Goal: Task Accomplishment & Management: Manage account settings

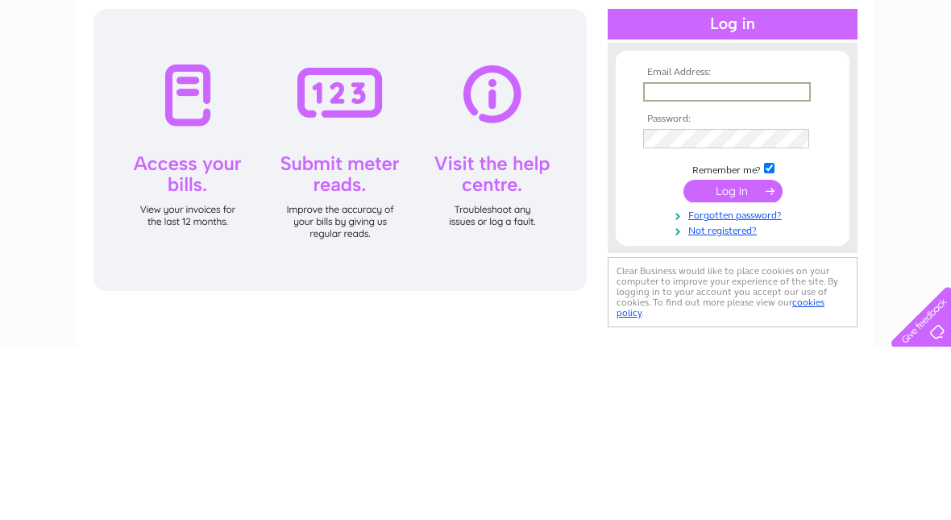
scroll to position [172, 0]
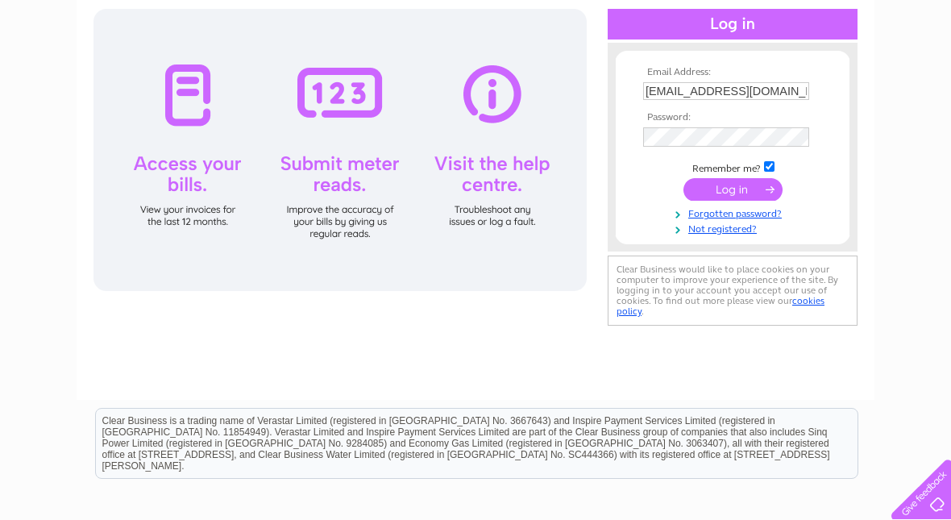
type input "[EMAIL_ADDRESS][DOMAIN_NAME]"
click at [732, 193] on input "submit" at bounding box center [732, 191] width 99 height 23
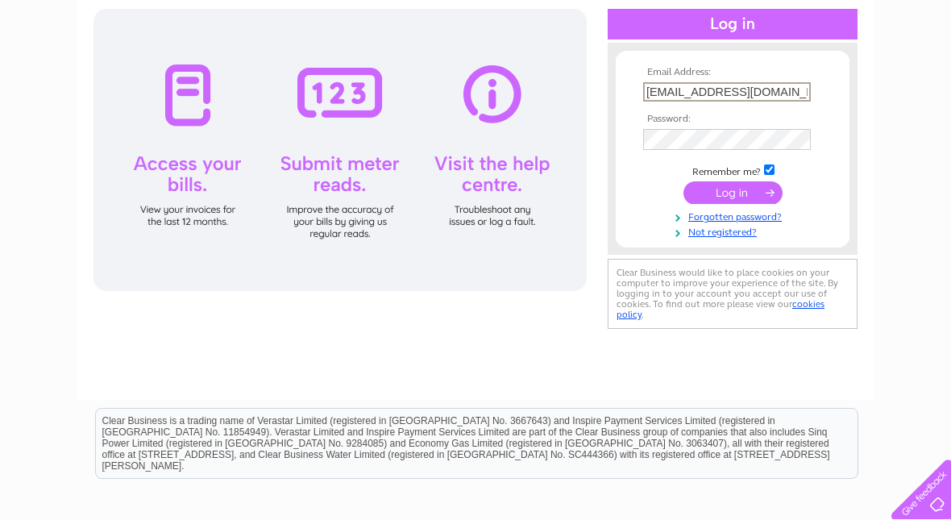
click at [735, 189] on input "submit" at bounding box center [732, 192] width 99 height 23
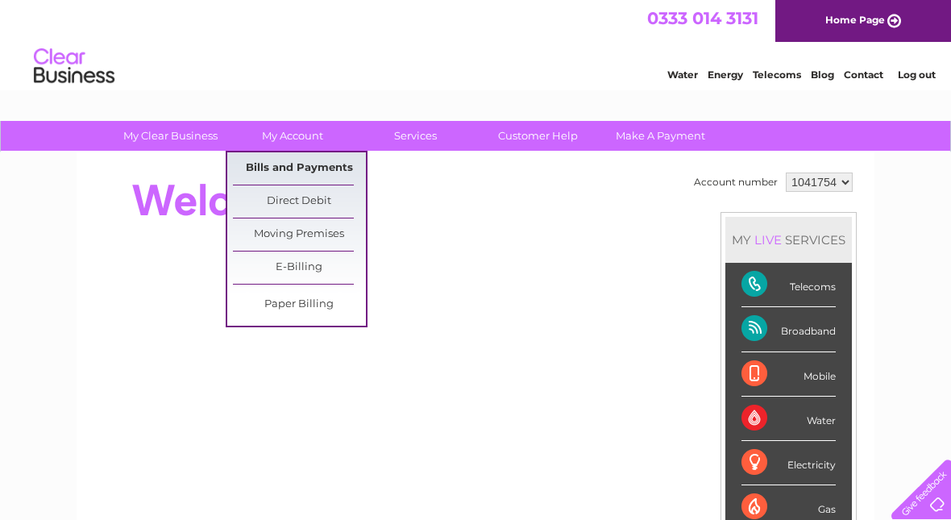
click at [317, 164] on link "Bills and Payments" at bounding box center [299, 168] width 133 height 32
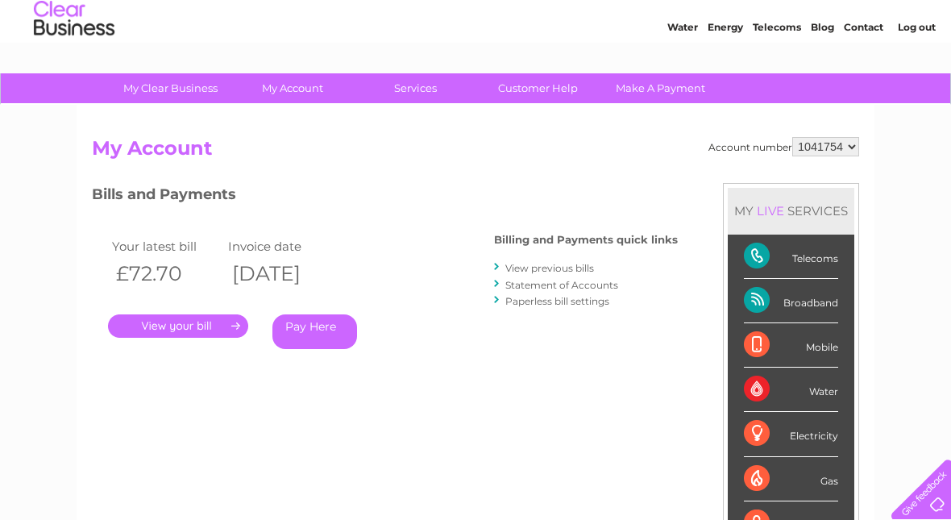
scroll to position [48, 0]
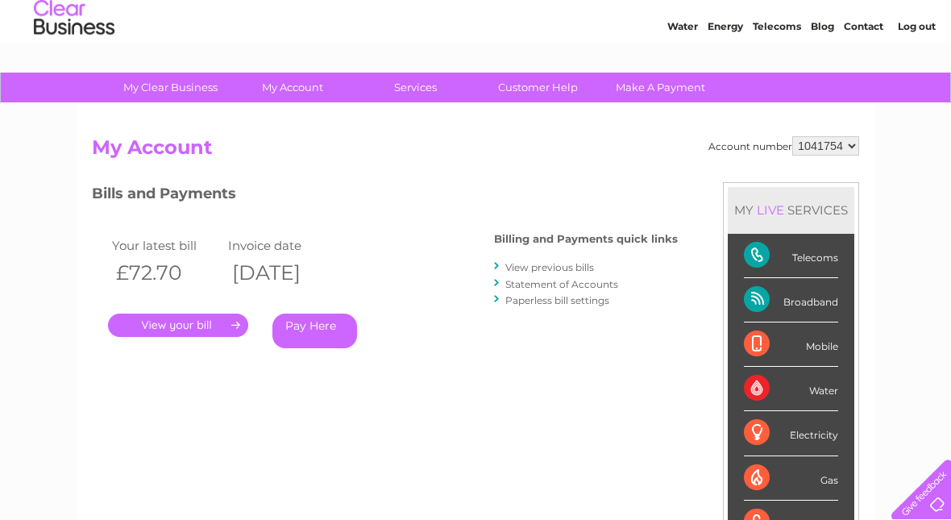
click at [216, 324] on link "." at bounding box center [178, 324] width 140 height 23
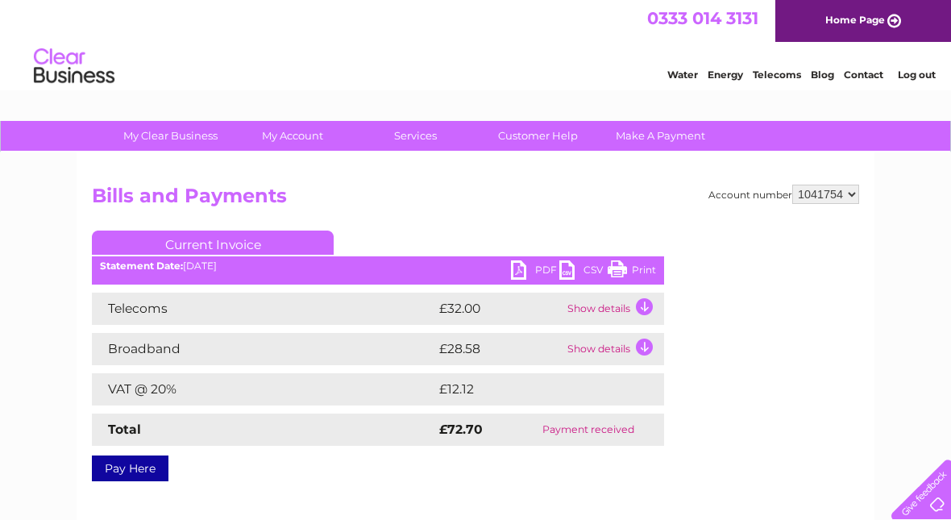
click at [537, 264] on link "PDF" at bounding box center [535, 271] width 48 height 23
